Goal: Information Seeking & Learning: Check status

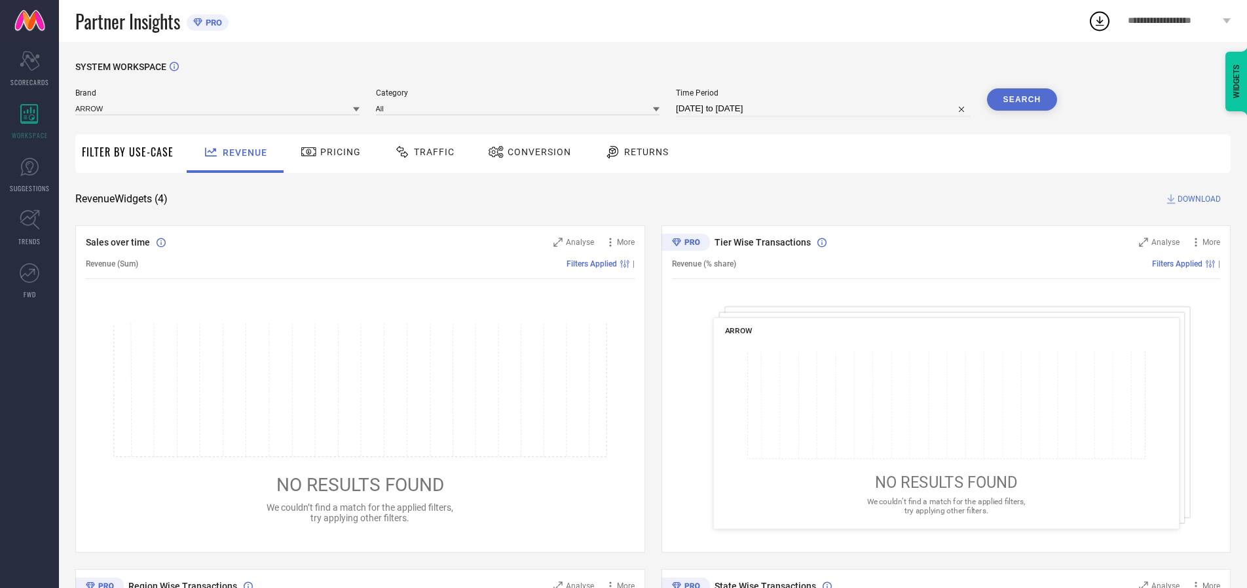
click at [421, 152] on span "Traffic" at bounding box center [434, 152] width 41 height 10
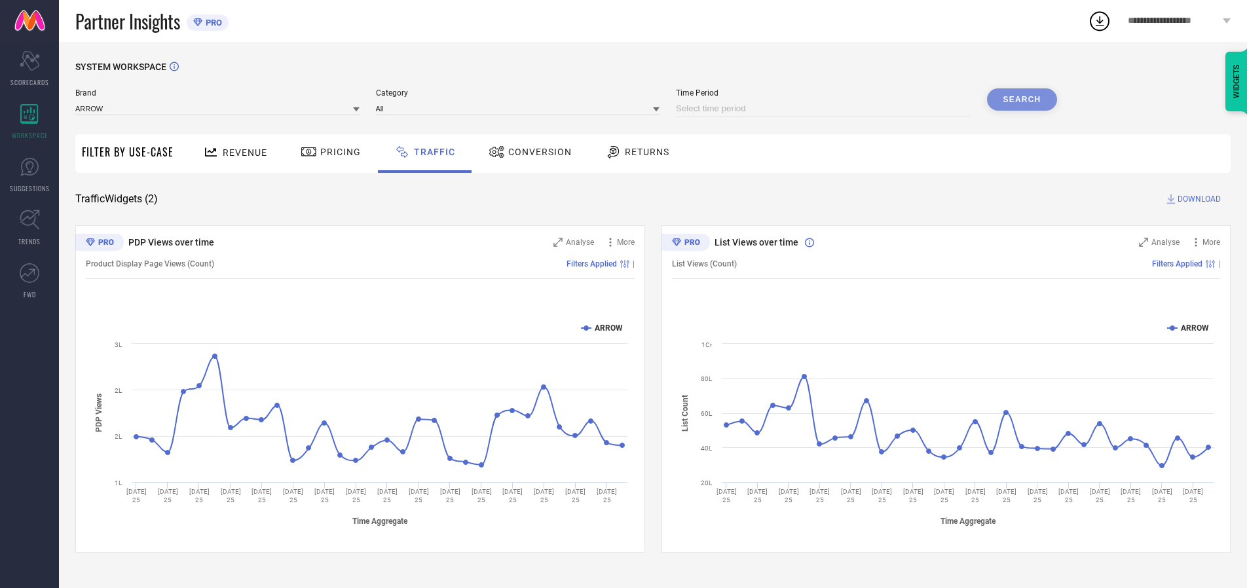
click at [825, 109] on input at bounding box center [823, 109] width 295 height 16
select select "7"
select select "2025"
select select "8"
select select "2025"
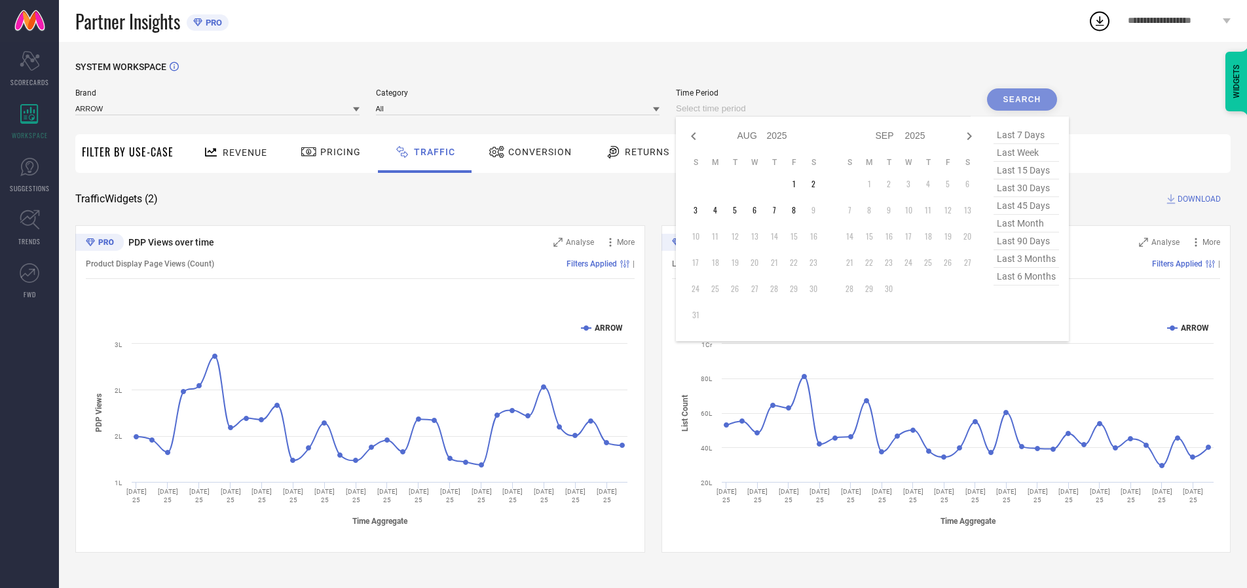
click at [758, 210] on td "6" at bounding box center [755, 210] width 20 height 20
type input "[DATE] to [DATE]"
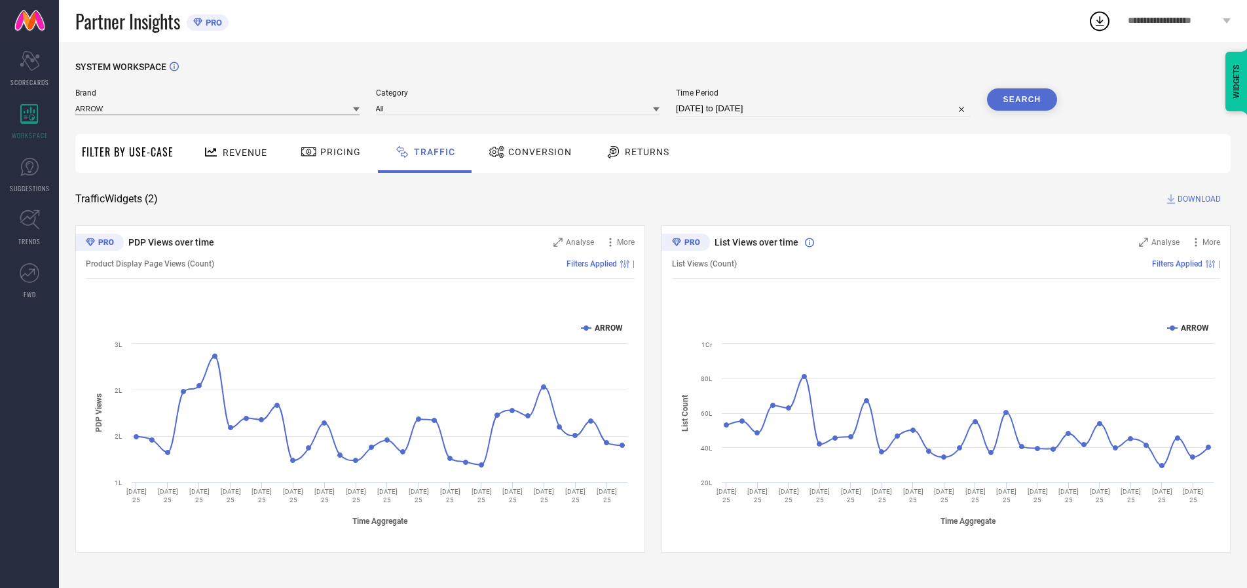
click at [218, 108] on input at bounding box center [217, 109] width 284 height 14
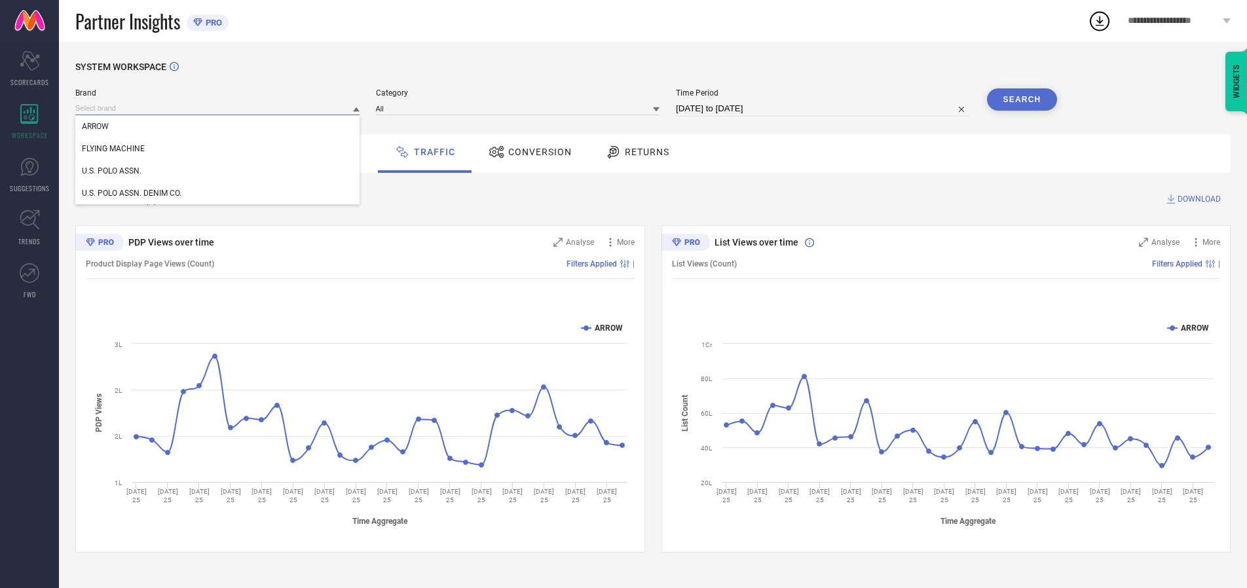
click at [218, 108] on input at bounding box center [217, 109] width 284 height 14
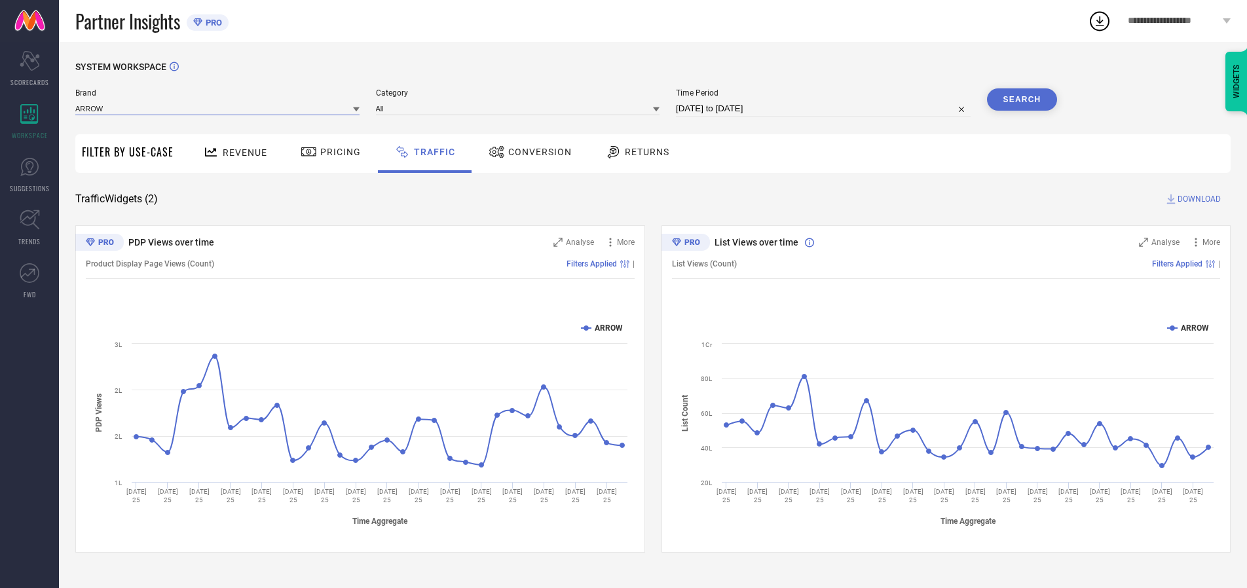
click at [218, 108] on input at bounding box center [217, 109] width 284 height 14
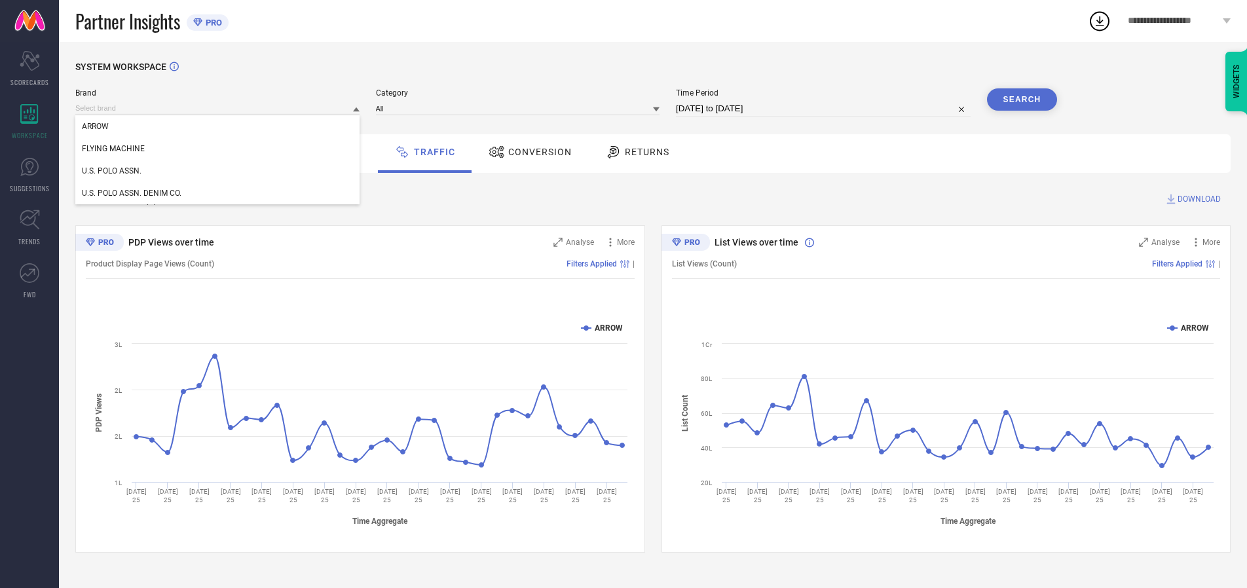
click at [218, 171] on div "U.S. POLO ASSN." at bounding box center [217, 171] width 284 height 22
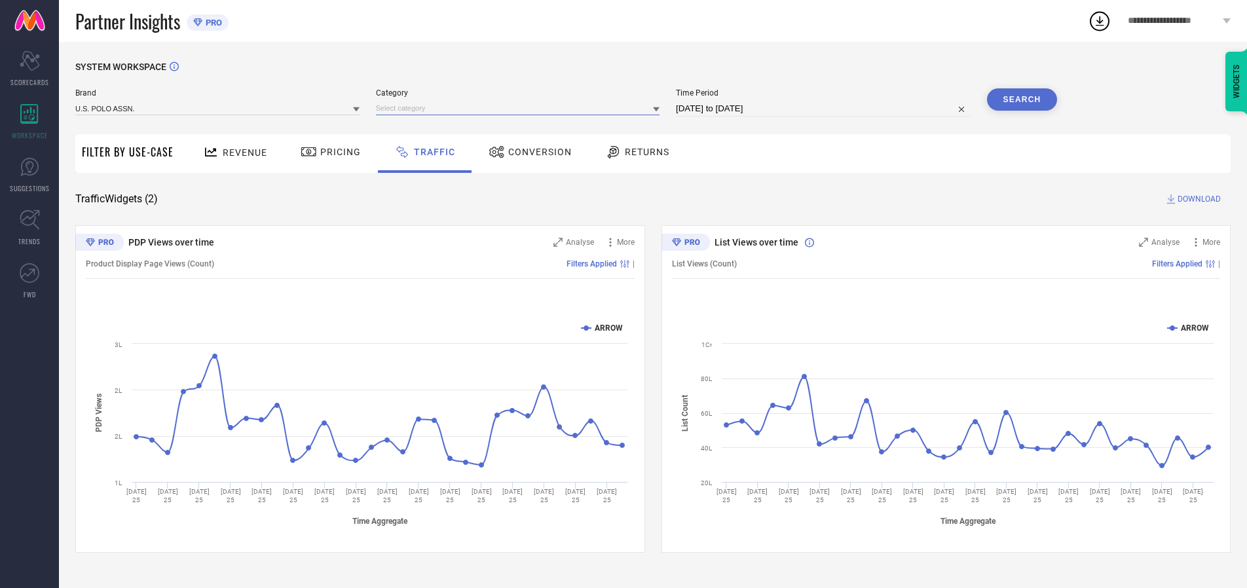
click at [521, 108] on input at bounding box center [518, 109] width 284 height 14
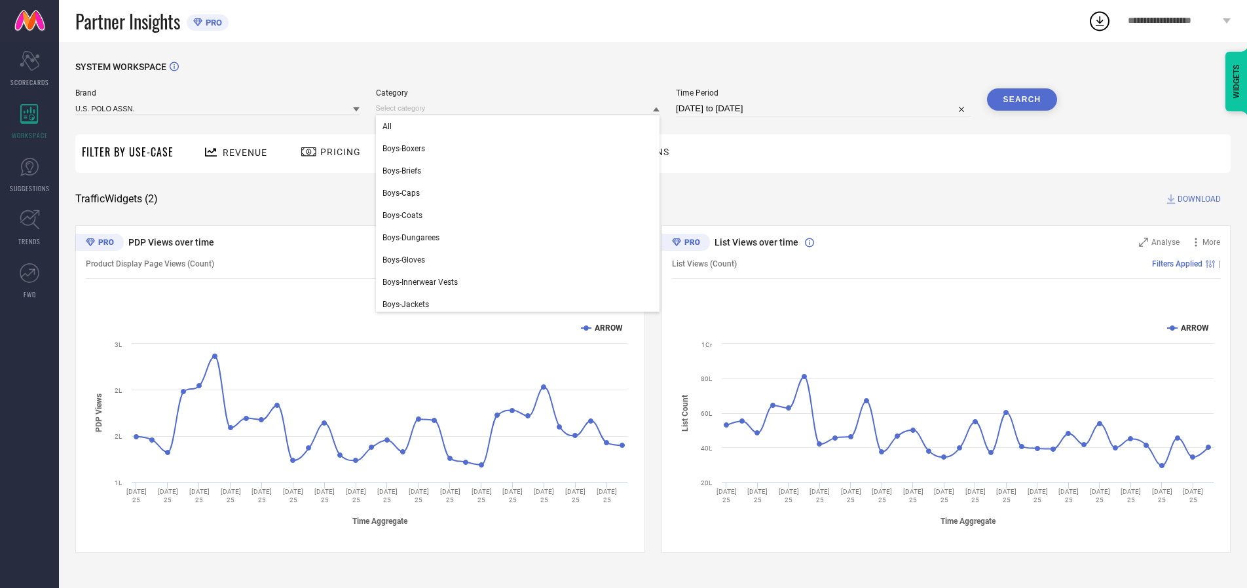
click at [521, 126] on div "All" at bounding box center [518, 126] width 284 height 22
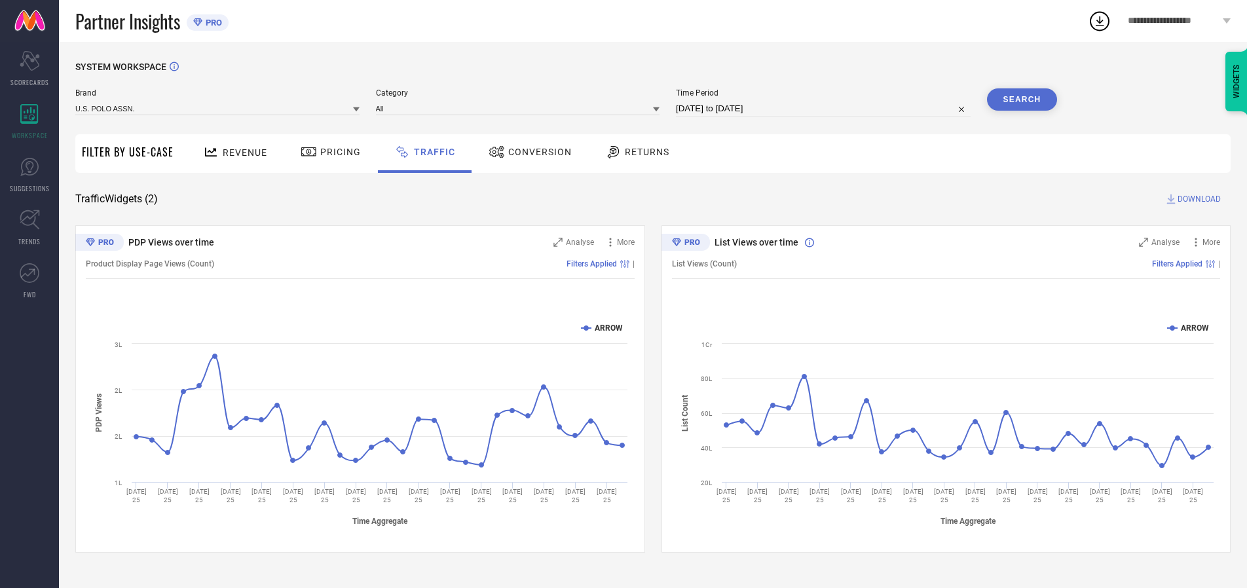
click at [1022, 100] on button "Search" at bounding box center [1022, 99] width 71 height 22
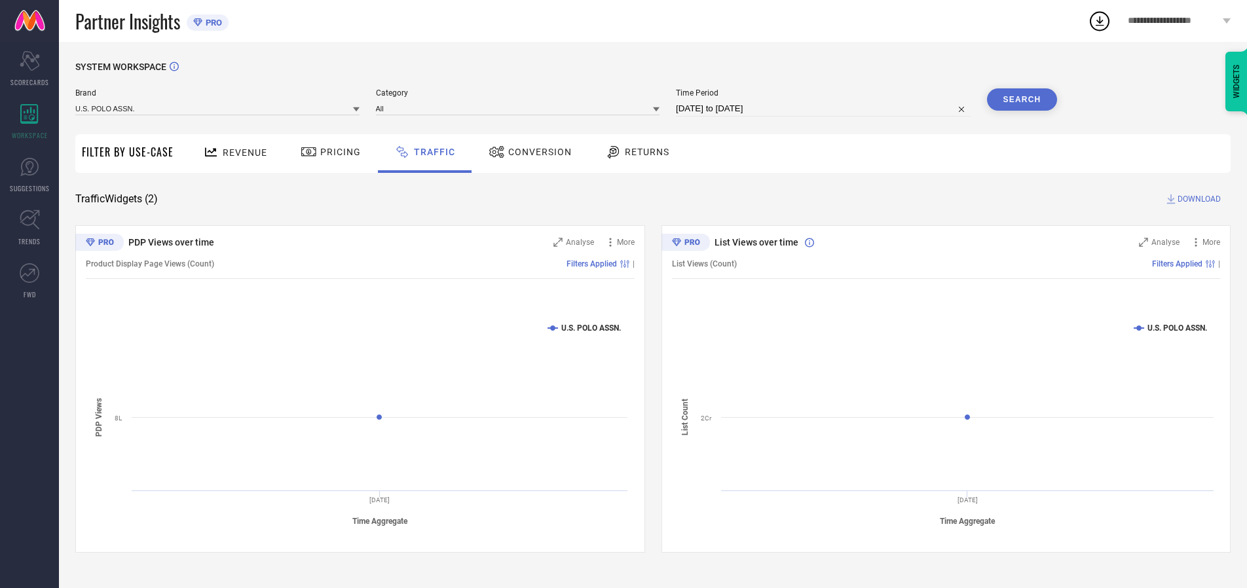
click at [1197, 199] on span "DOWNLOAD" at bounding box center [1199, 199] width 43 height 13
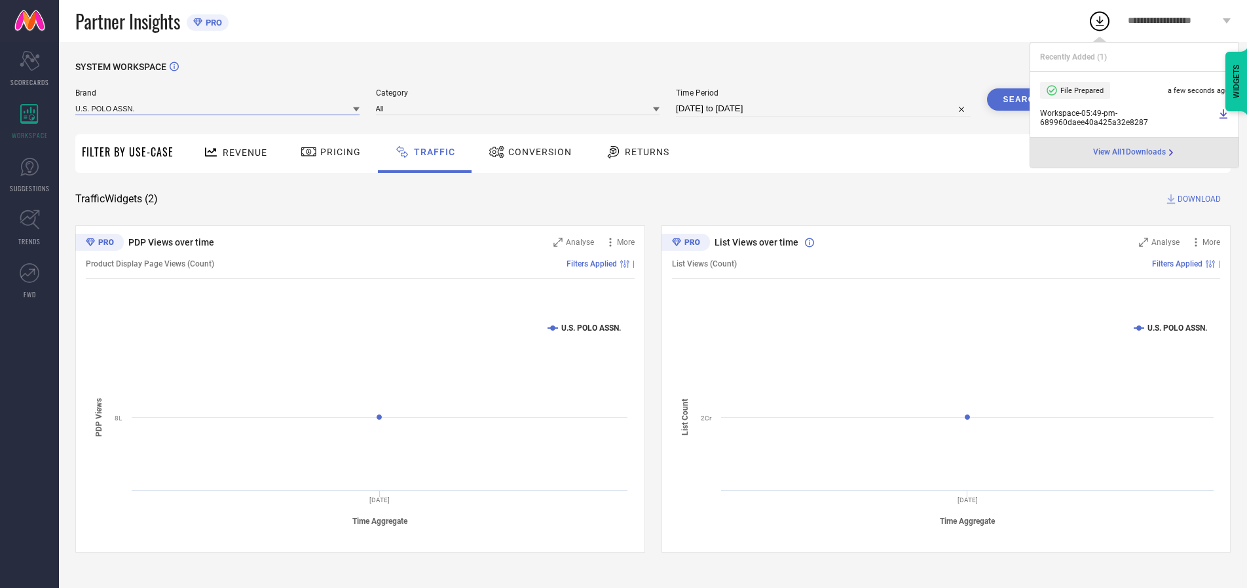
click at [218, 108] on input at bounding box center [217, 109] width 284 height 14
